Goal: Information Seeking & Learning: Stay updated

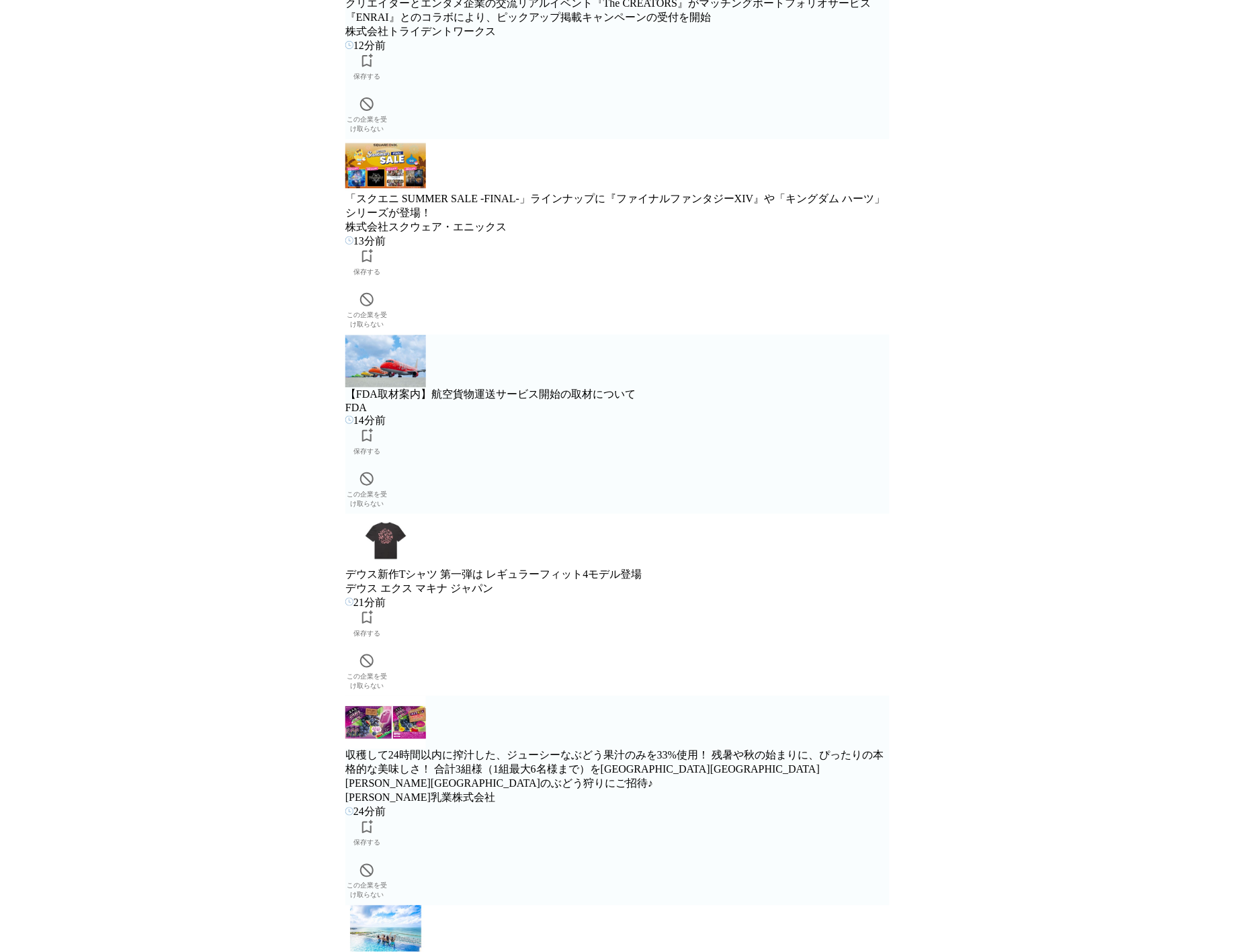
scroll to position [453, 0]
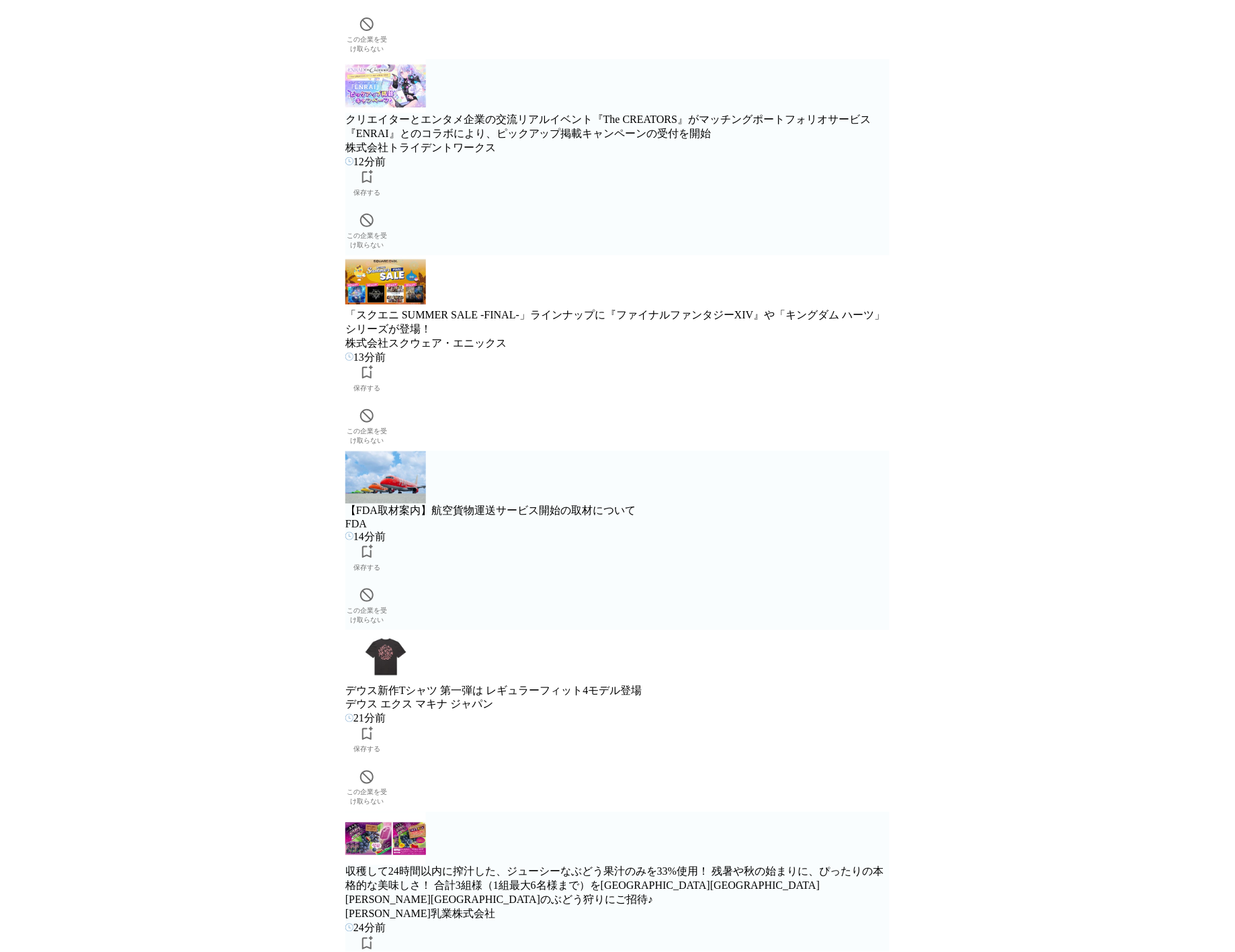
scroll to position [0, 0]
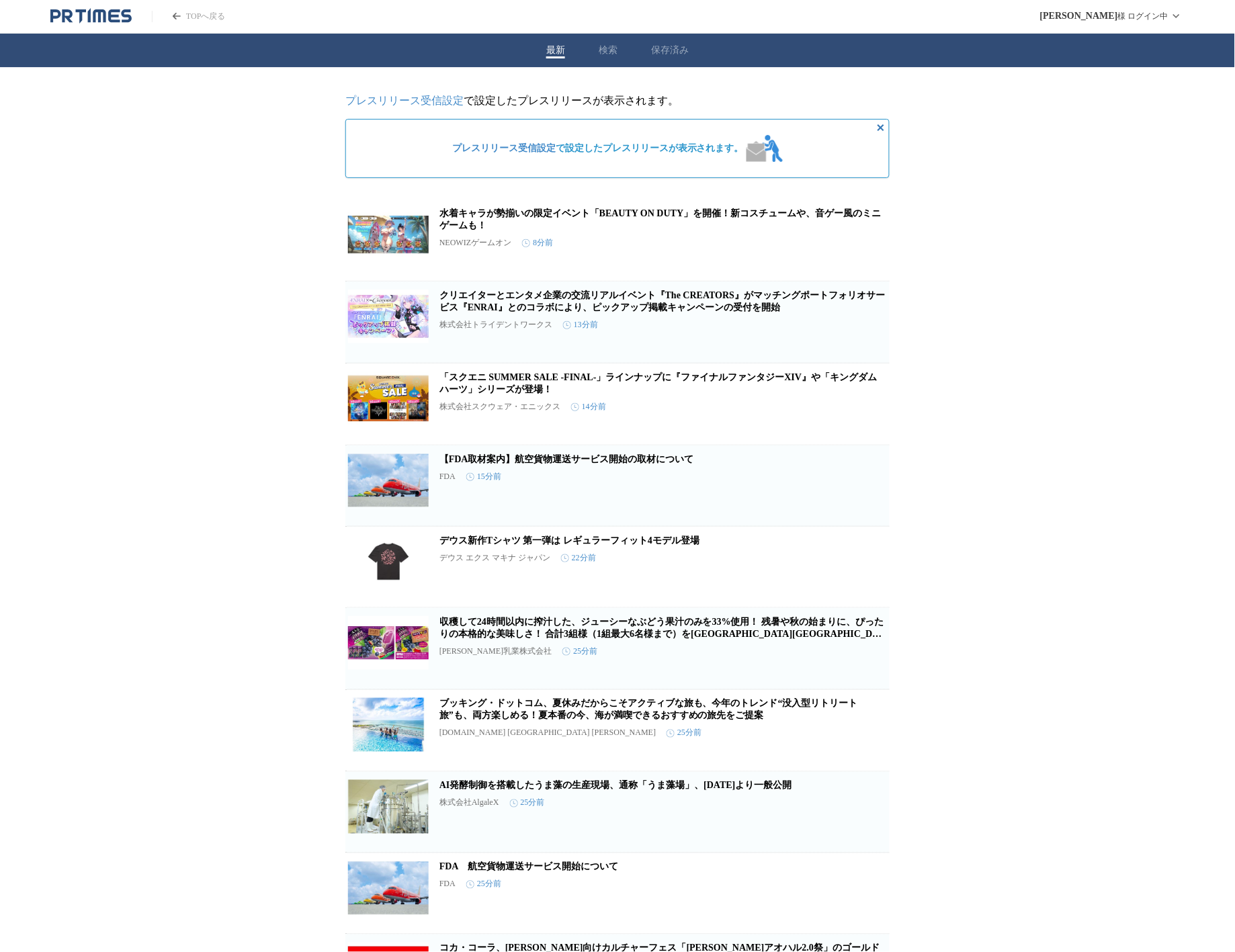
click at [188, 18] on link "TOPへ戻る" at bounding box center [189, 16] width 74 height 11
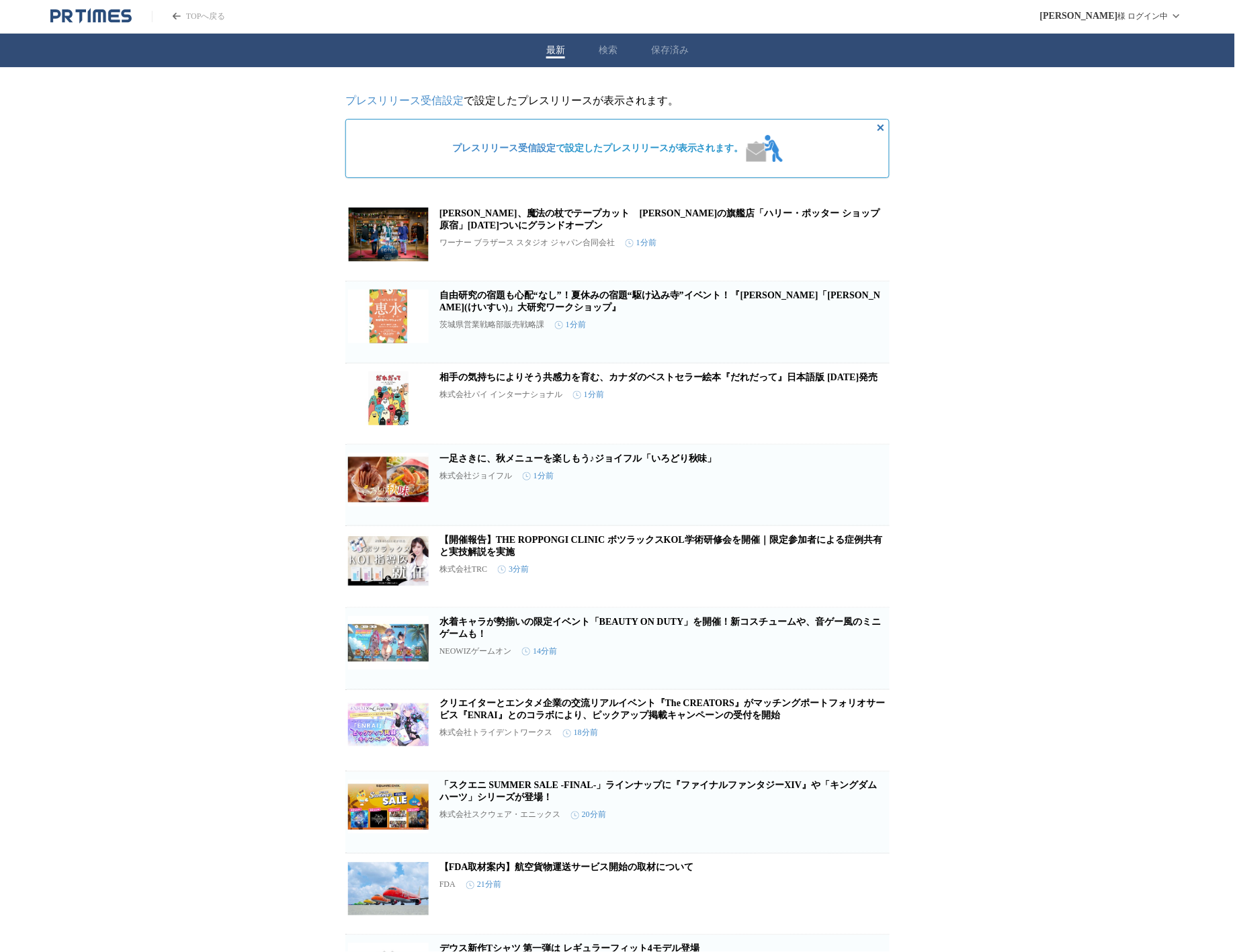
click at [198, 21] on link "TOPへ戻る" at bounding box center [189, 16] width 74 height 11
click at [566, 230] on link "トム・フェルトン、魔法の杖でテープカット　日本初の旗艦店「ハリー・ポッター ショップ 原宿」8月14日（木）ついにグランドオープン" at bounding box center [660, 219] width 440 height 22
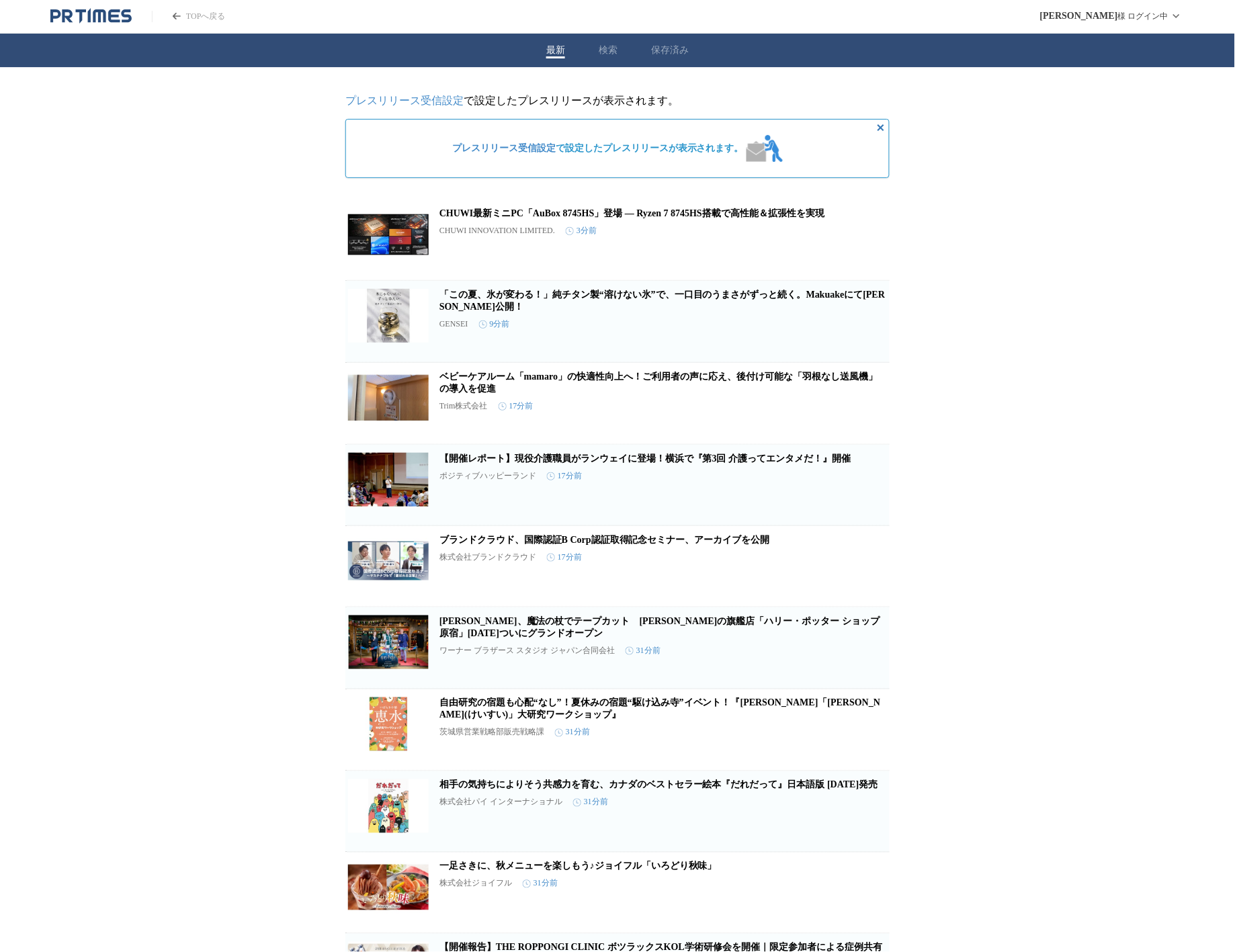
click at [463, 310] on link "「この夏、氷が変わる！」純チタン製“溶けない氷”で、一口目のうまさがずっと続く。Makuakeにて日本初公開！" at bounding box center [662, 301] width 446 height 22
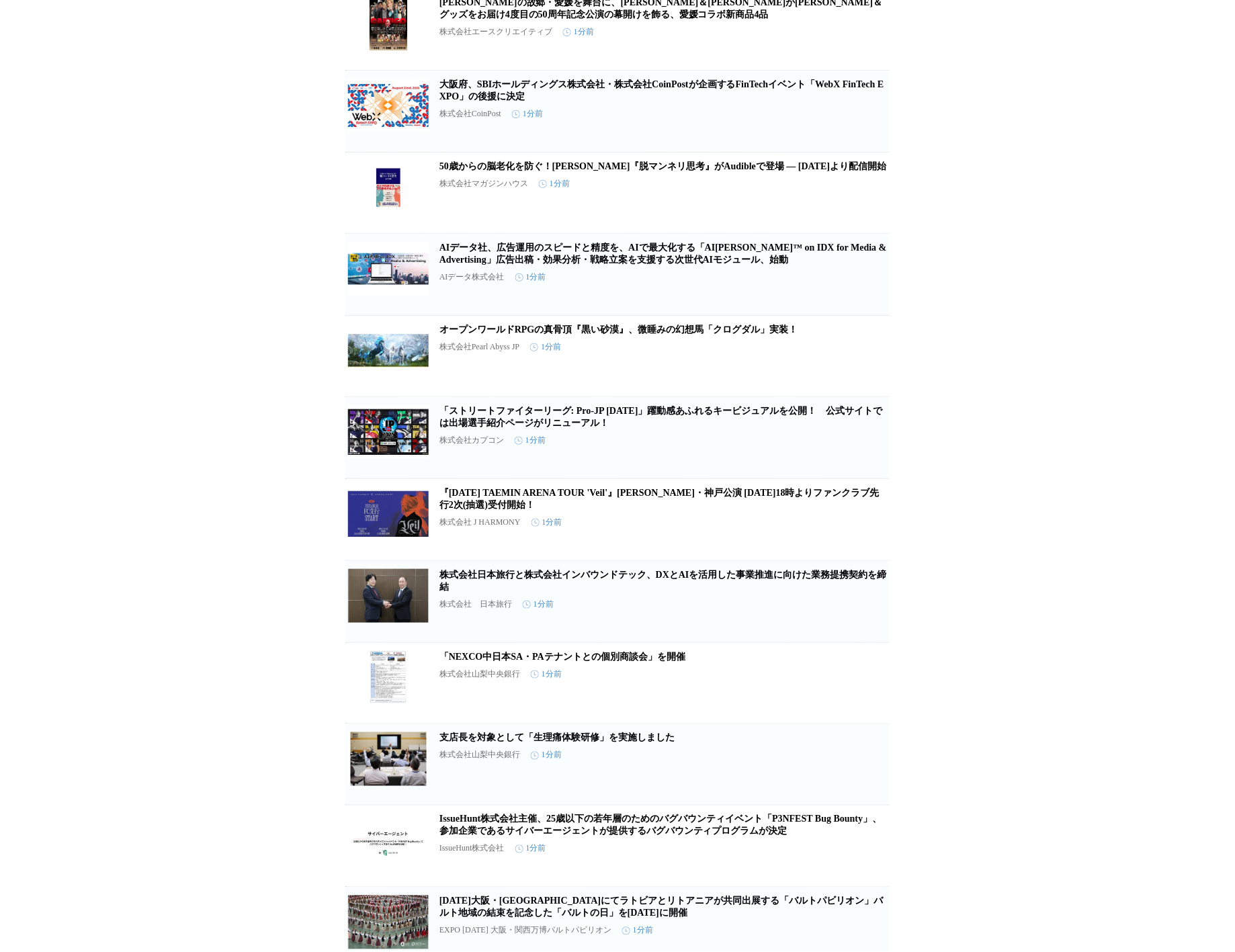
scroll to position [540, 0]
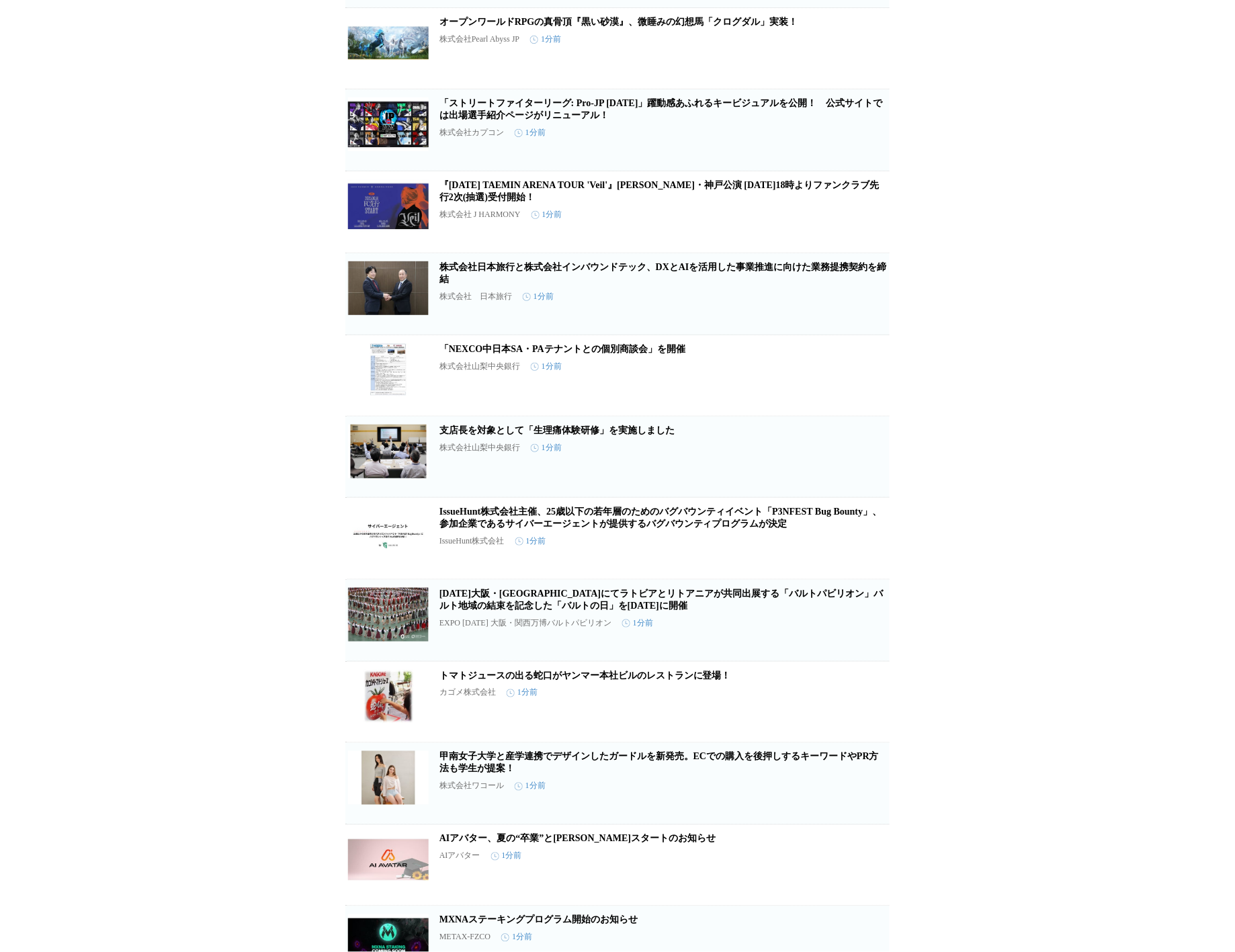
click at [543, 714] on div at bounding box center [663, 709] width 447 height 10
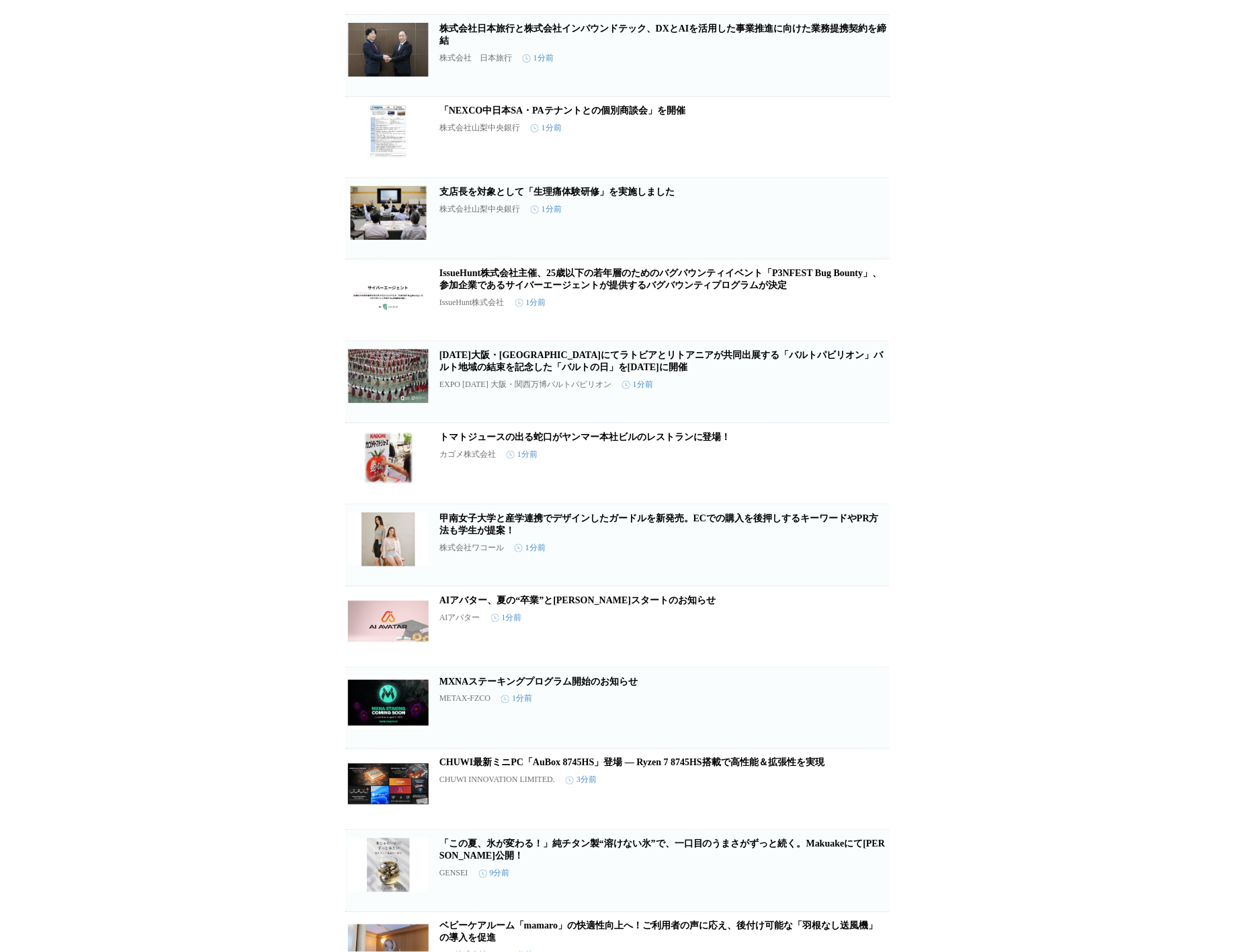
scroll to position [1084, 0]
